Goal: Task Accomplishment & Management: Use online tool/utility

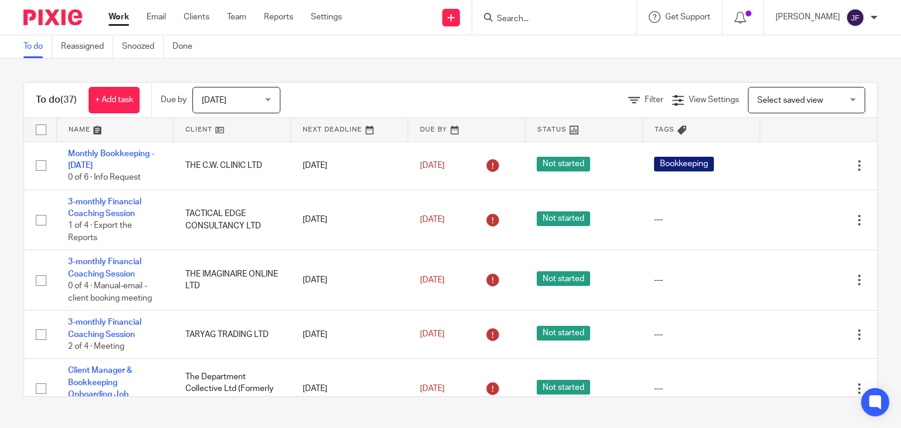
click at [565, 16] on input "Search" at bounding box center [549, 19] width 106 height 11
type input "squi"
click at [582, 18] on input "Search" at bounding box center [549, 19] width 106 height 11
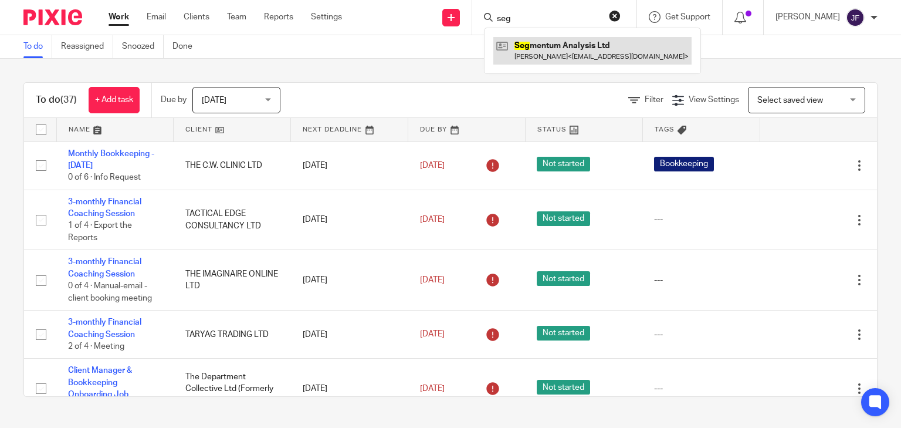
type input "seg"
click at [577, 50] on link at bounding box center [592, 50] width 198 height 27
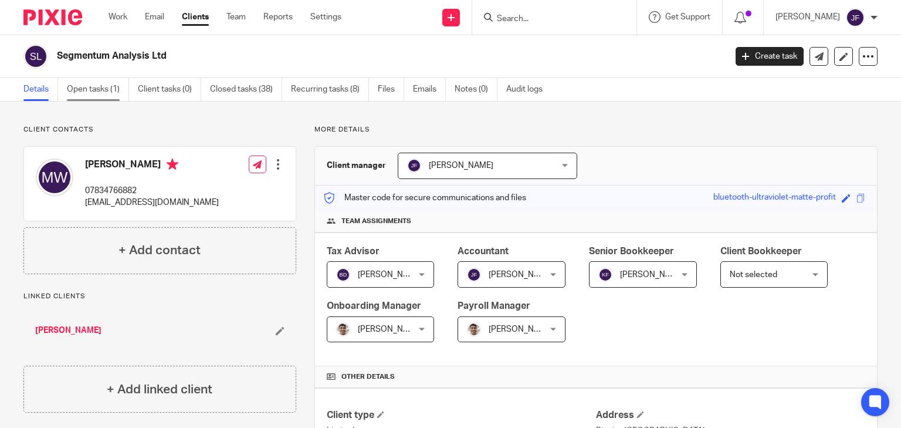
click at [117, 87] on link "Open tasks (1)" at bounding box center [98, 89] width 62 height 23
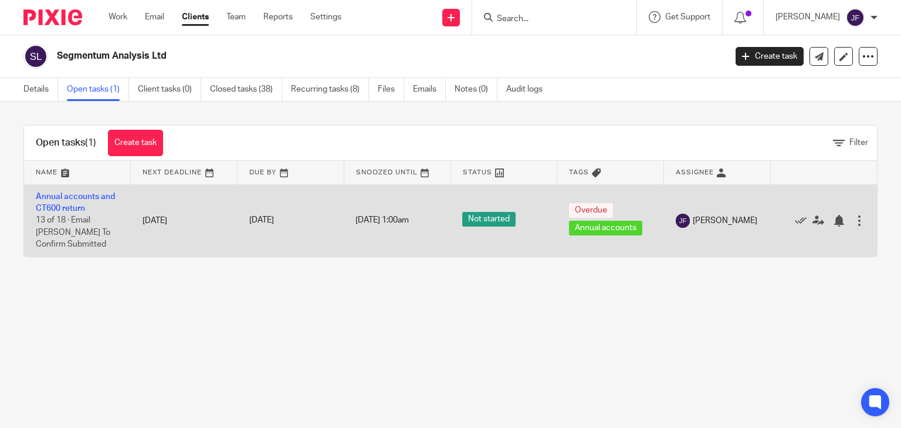
click at [227, 215] on td "[DATE]" at bounding box center [184, 220] width 107 height 72
click at [105, 192] on link "Annual accounts and CT600 return" at bounding box center [75, 202] width 79 height 20
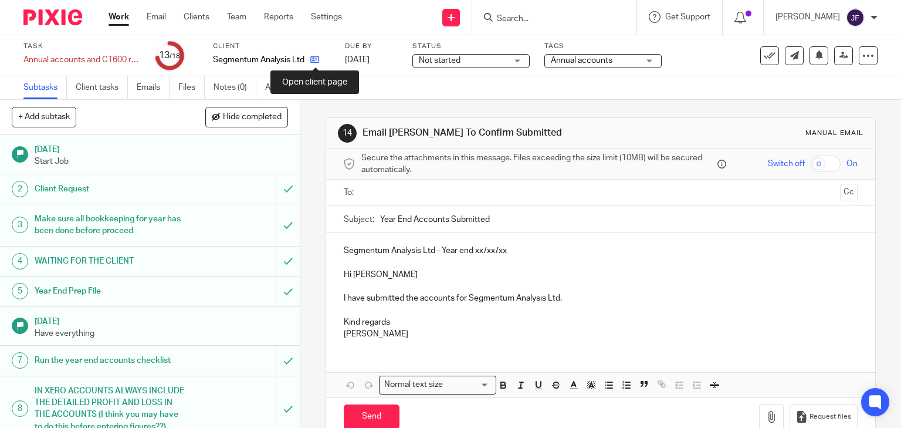
click at [316, 62] on icon at bounding box center [314, 59] width 9 height 9
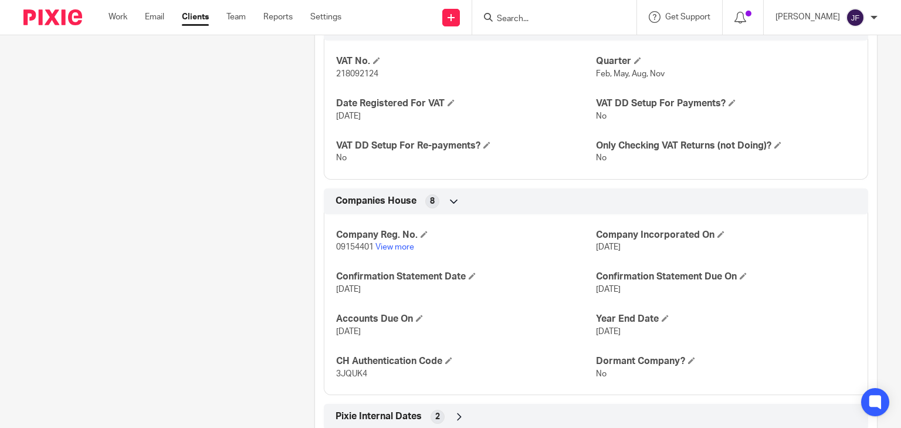
scroll to position [1100, 0]
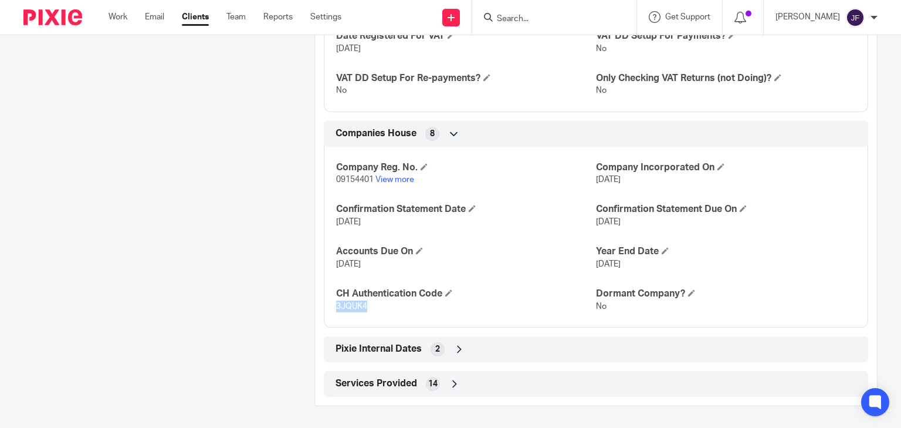
drag, startPoint x: 333, startPoint y: 305, endPoint x: 369, endPoint y: 305, distance: 35.8
click at [369, 305] on p "3JQUK4" at bounding box center [466, 306] width 260 height 12
copy span "3JQUK4"
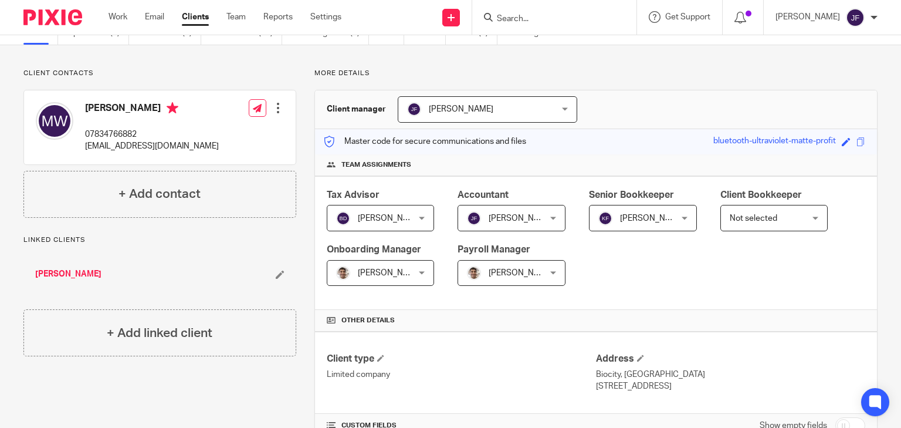
scroll to position [0, 0]
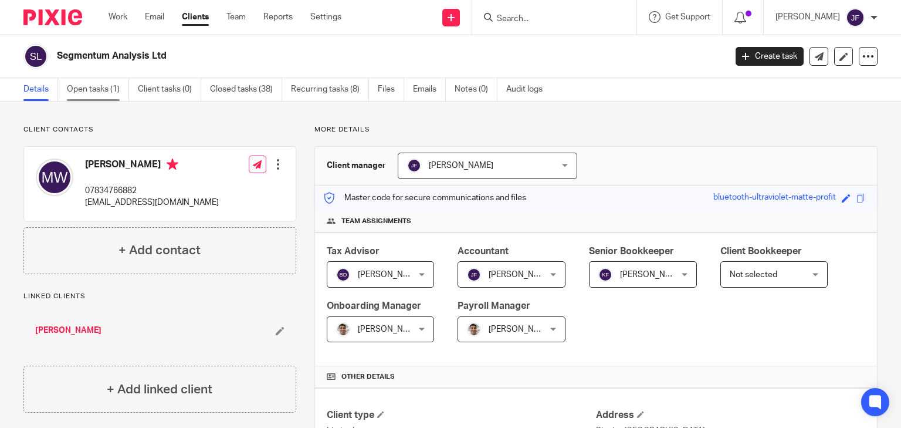
click at [113, 86] on link "Open tasks (1)" at bounding box center [98, 89] width 62 height 23
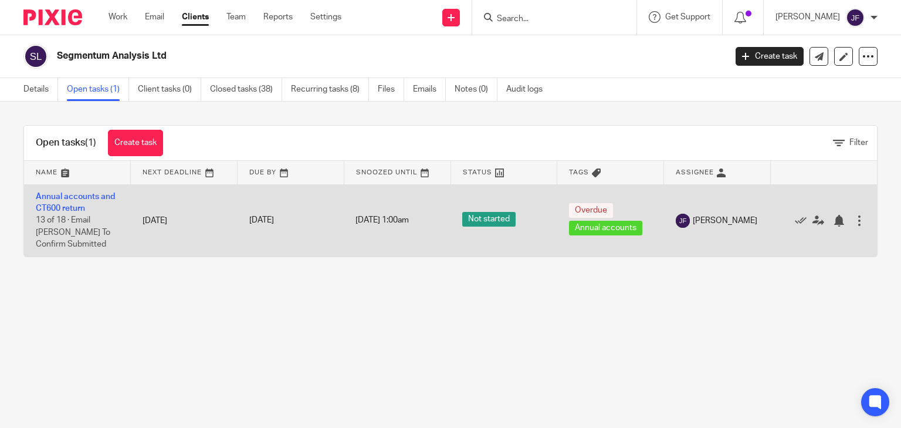
drag, startPoint x: 150, startPoint y: 223, endPoint x: 174, endPoint y: 229, distance: 24.8
click at [151, 223] on td "[DATE]" at bounding box center [184, 220] width 107 height 72
click at [89, 198] on link "Annual accounts and CT600 return" at bounding box center [75, 202] width 79 height 20
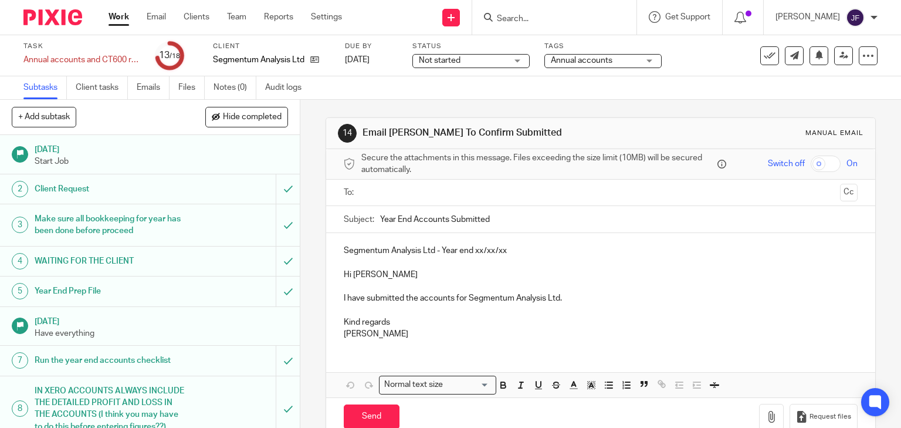
click at [392, 195] on input "text" at bounding box center [600, 192] width 470 height 13
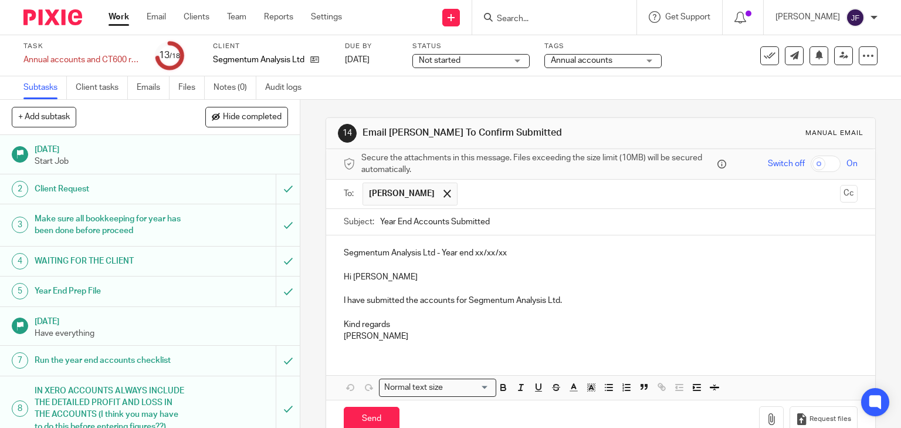
click at [476, 253] on p "Segmentum Analysis Ltd - Year end xx/xx/xx" at bounding box center [601, 253] width 514 height 12
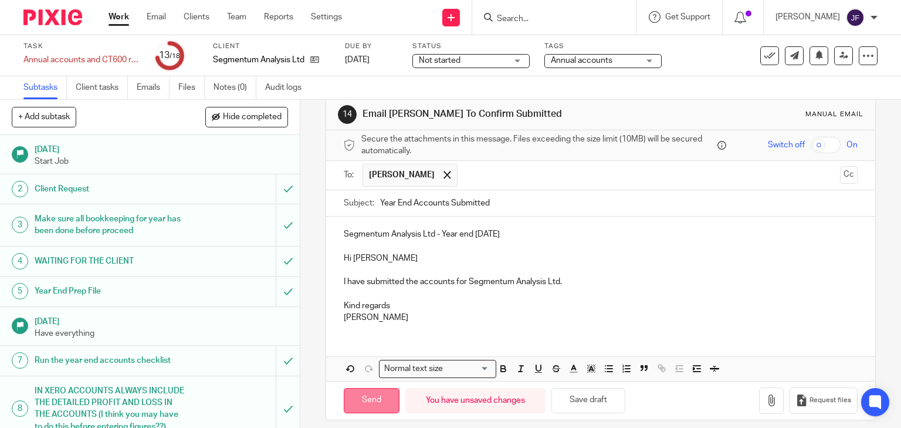
scroll to position [26, 0]
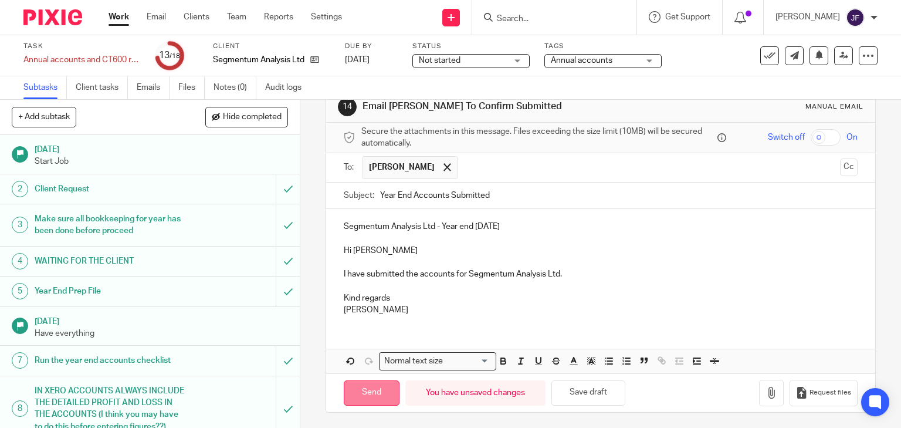
click at [371, 391] on input "Send" at bounding box center [372, 392] width 56 height 25
type input "Sent"
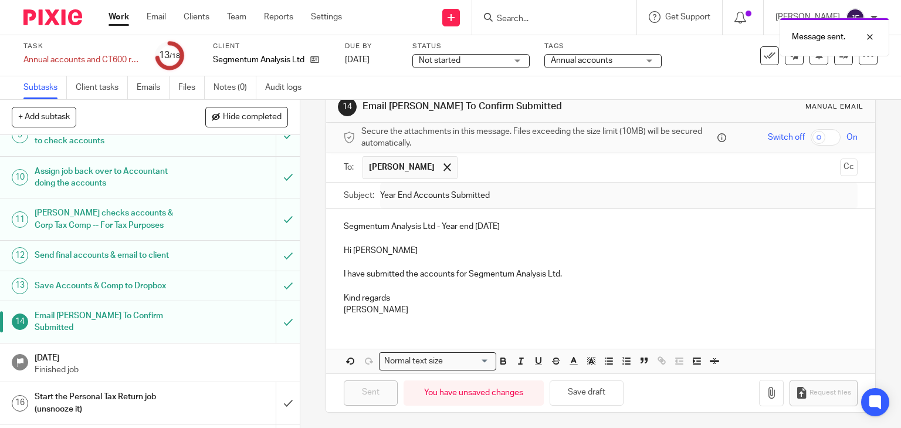
scroll to position [382, 0]
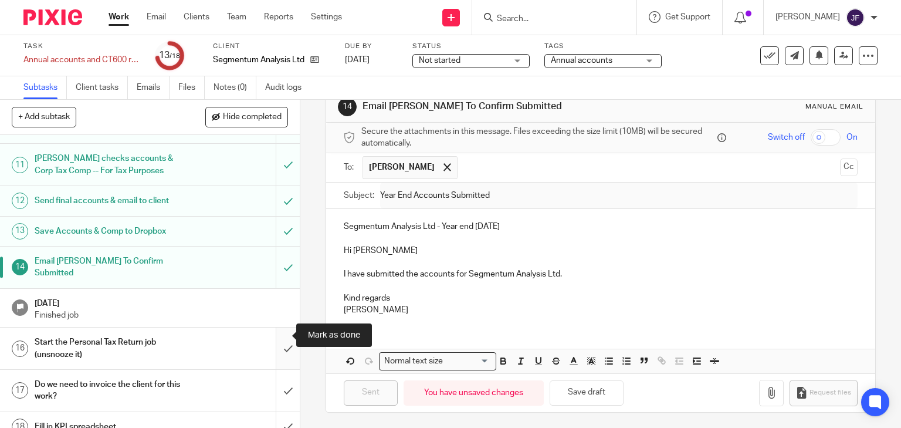
click at [272, 330] on input "submit" at bounding box center [150, 348] width 300 height 42
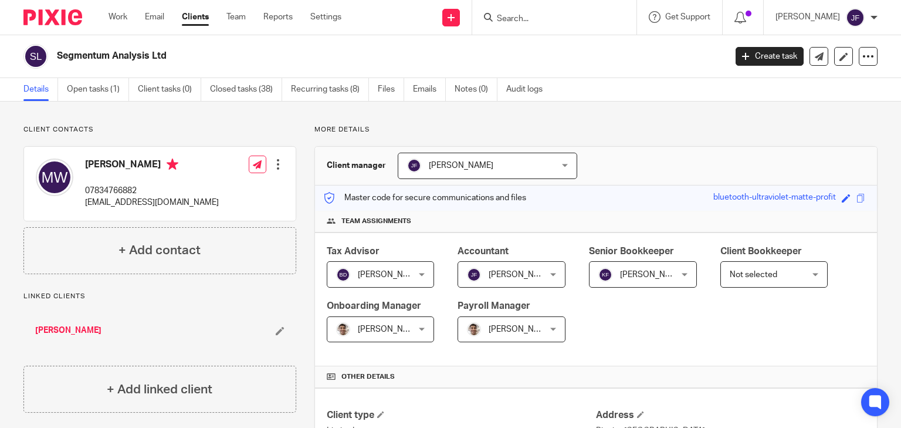
click at [84, 334] on link "[PERSON_NAME]" at bounding box center [68, 330] width 66 height 12
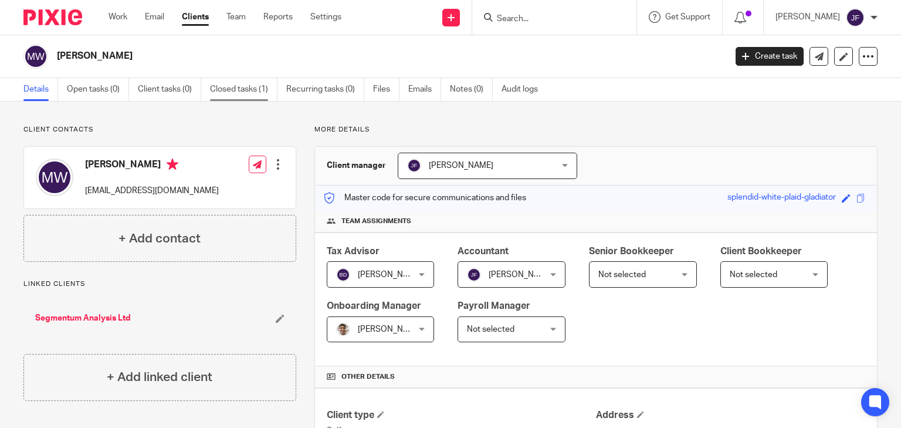
click at [247, 89] on link "Closed tasks (1)" at bounding box center [243, 89] width 67 height 23
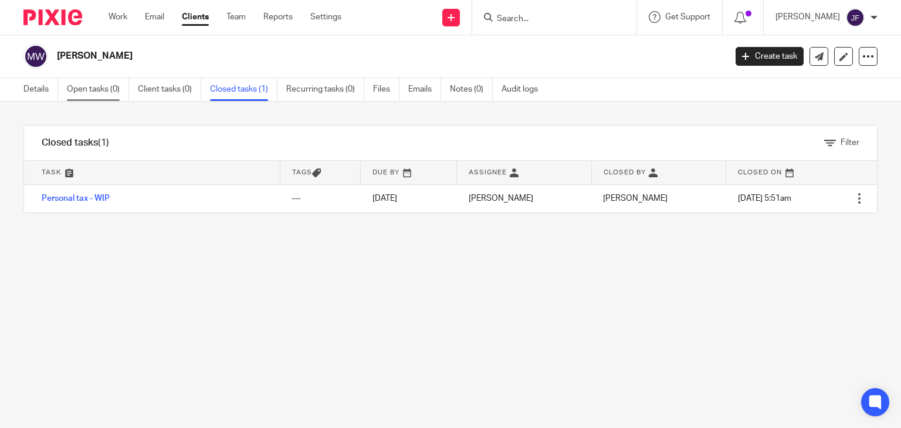
click at [101, 88] on link "Open tasks (0)" at bounding box center [98, 89] width 62 height 23
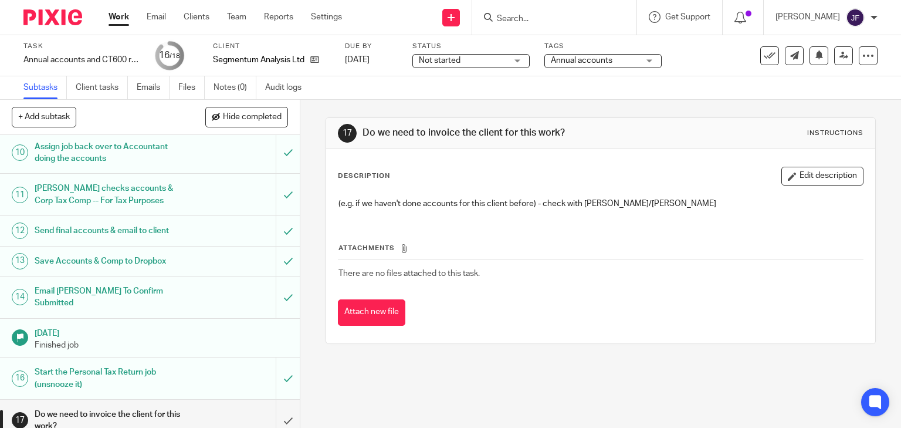
scroll to position [382, 0]
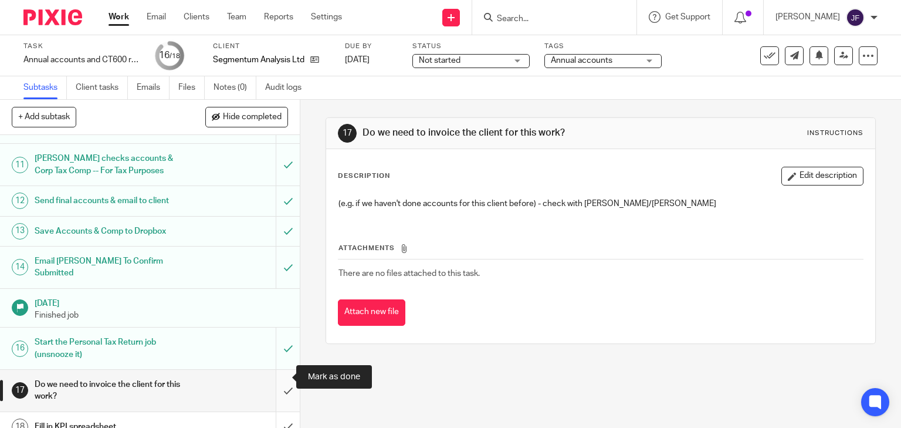
click at [280, 377] on input "submit" at bounding box center [150, 390] width 300 height 42
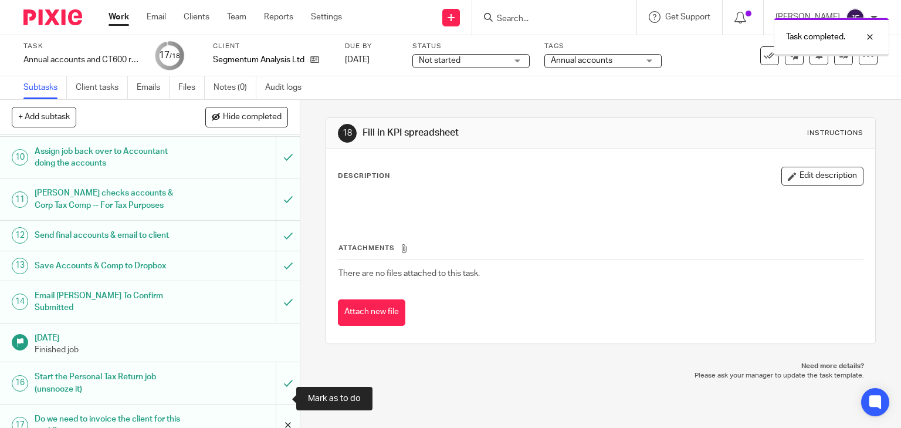
scroll to position [382, 0]
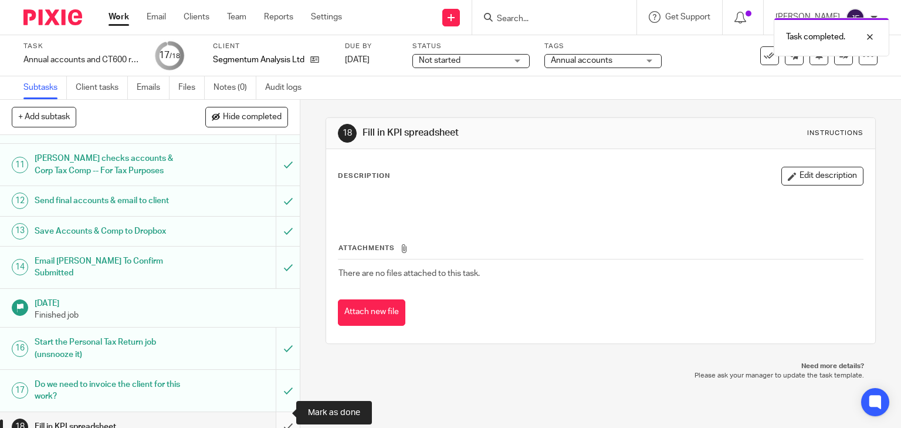
click at [282, 412] on input "submit" at bounding box center [150, 426] width 300 height 29
